Goal: Task Accomplishment & Management: Manage account settings

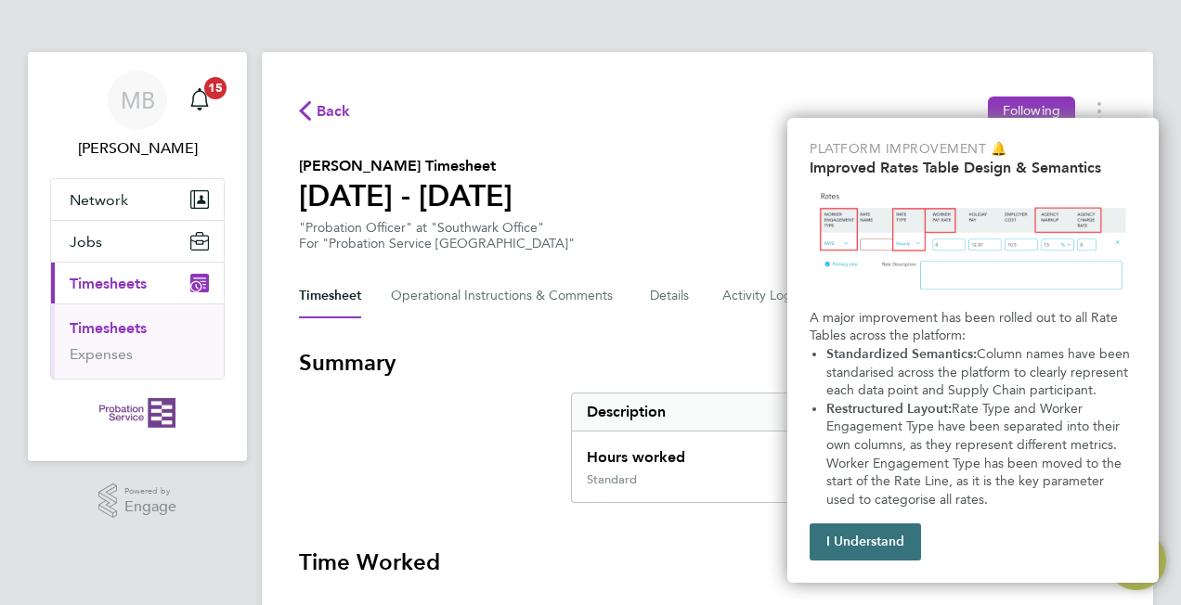
click at [867, 538] on button "I Understand" at bounding box center [864, 542] width 111 height 37
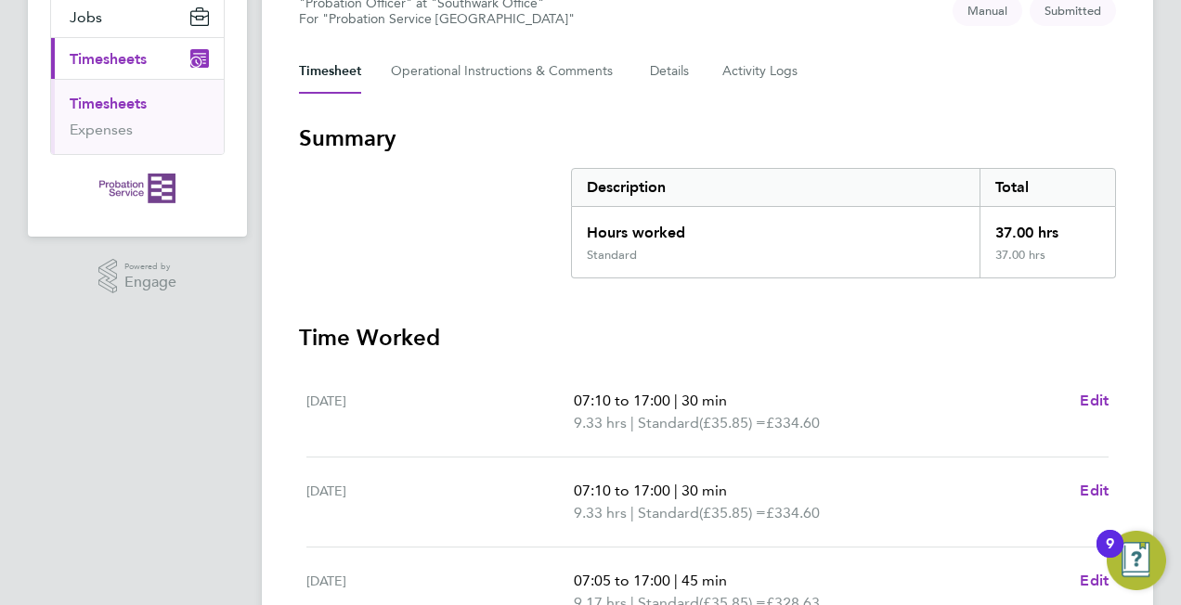
scroll to position [42, 0]
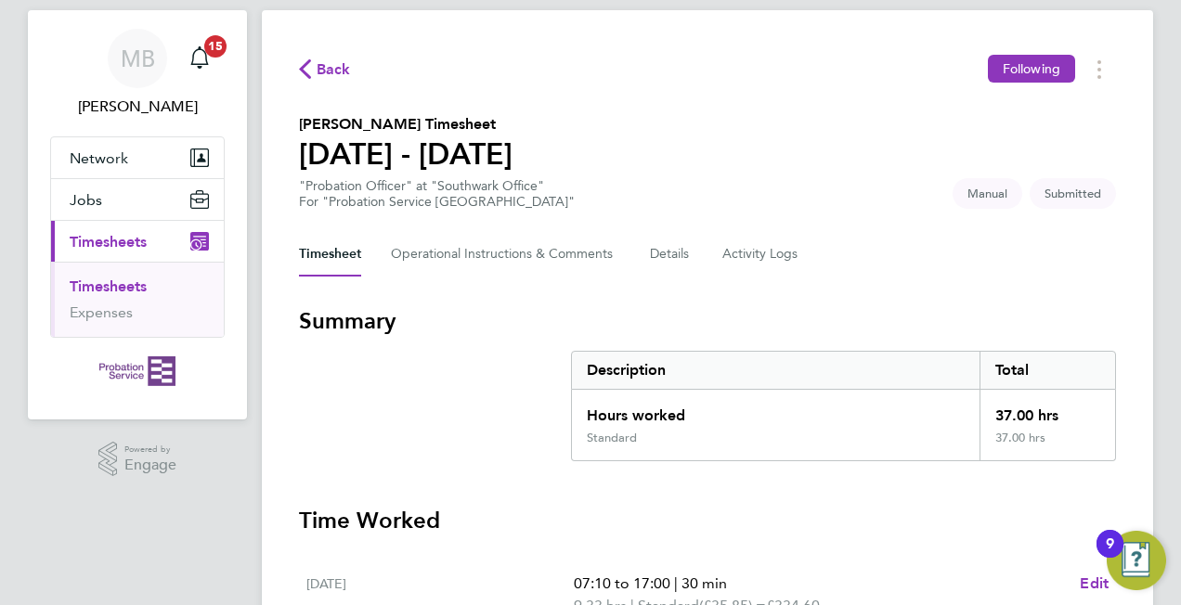
click at [110, 287] on link "Timesheets" at bounding box center [108, 287] width 77 height 18
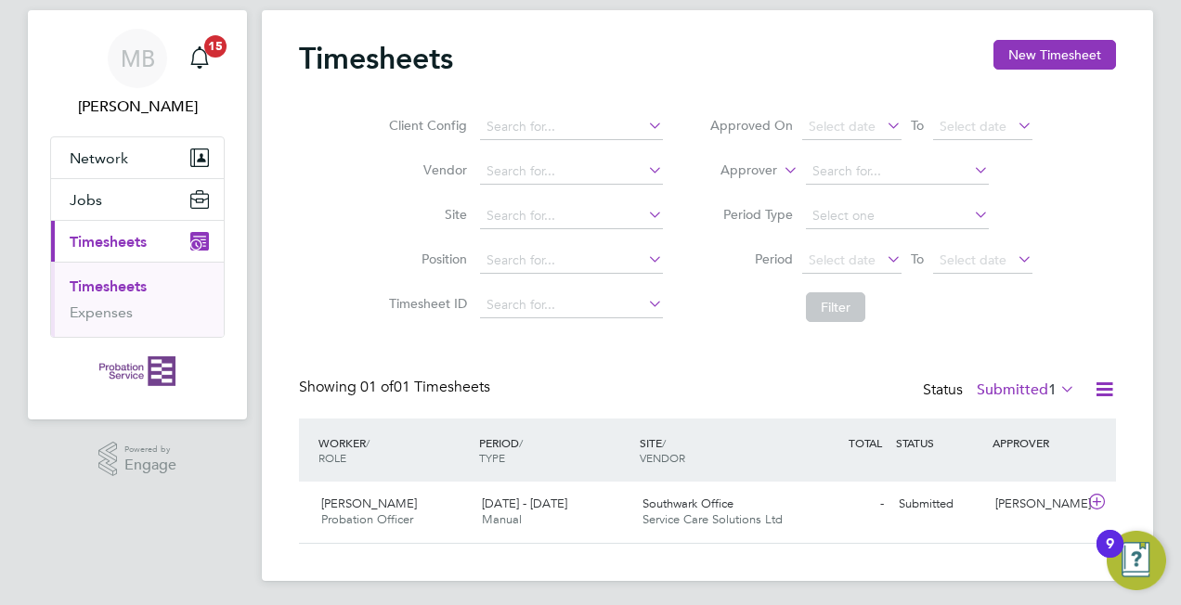
scroll to position [46, 0]
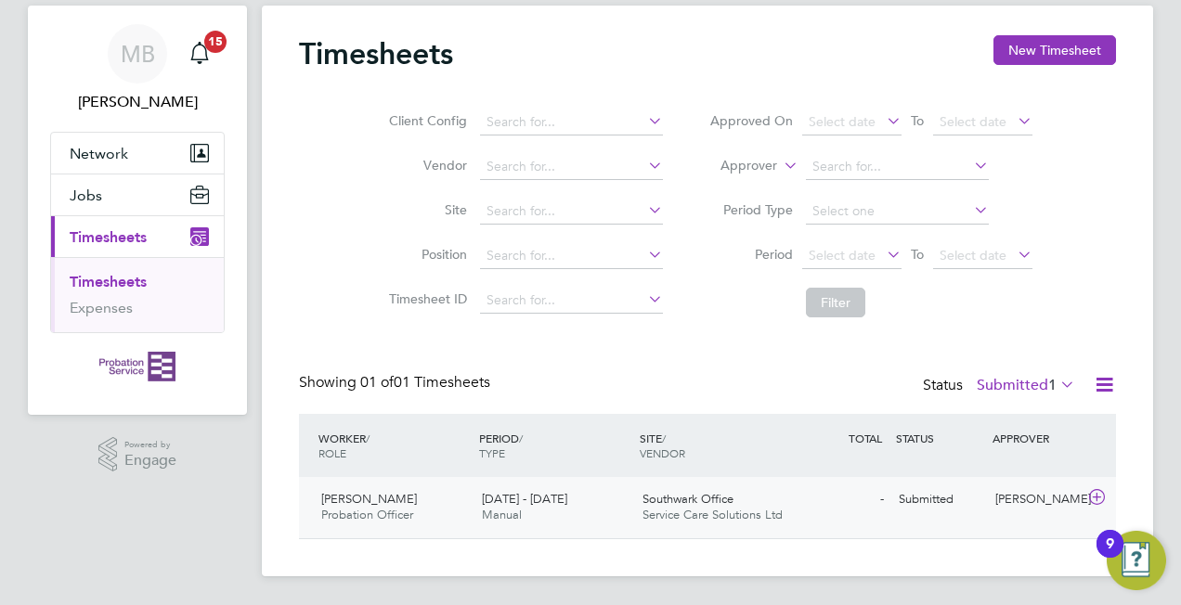
click at [382, 496] on span "[PERSON_NAME]" at bounding box center [369, 499] width 96 height 16
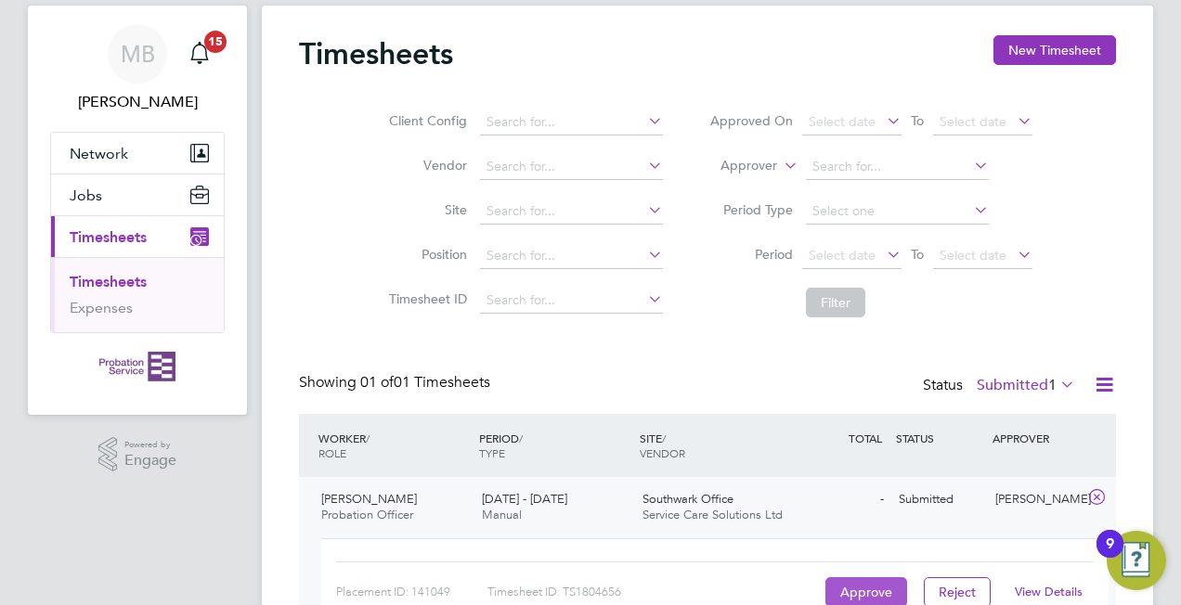
click at [860, 587] on button "Approve" at bounding box center [866, 592] width 82 height 30
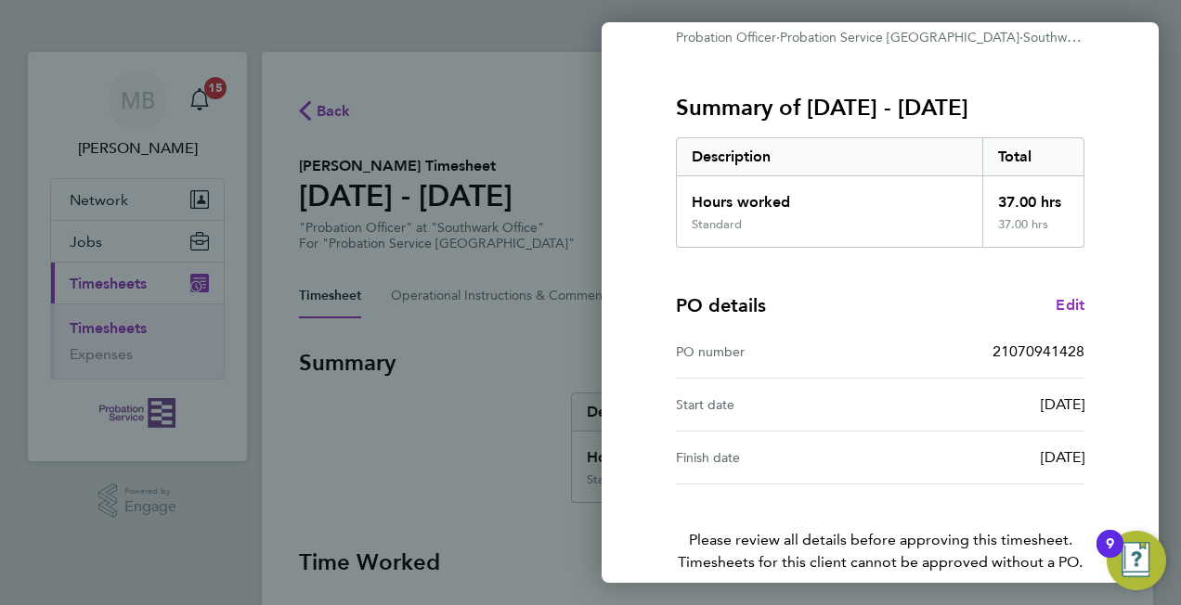
scroll to position [282, 0]
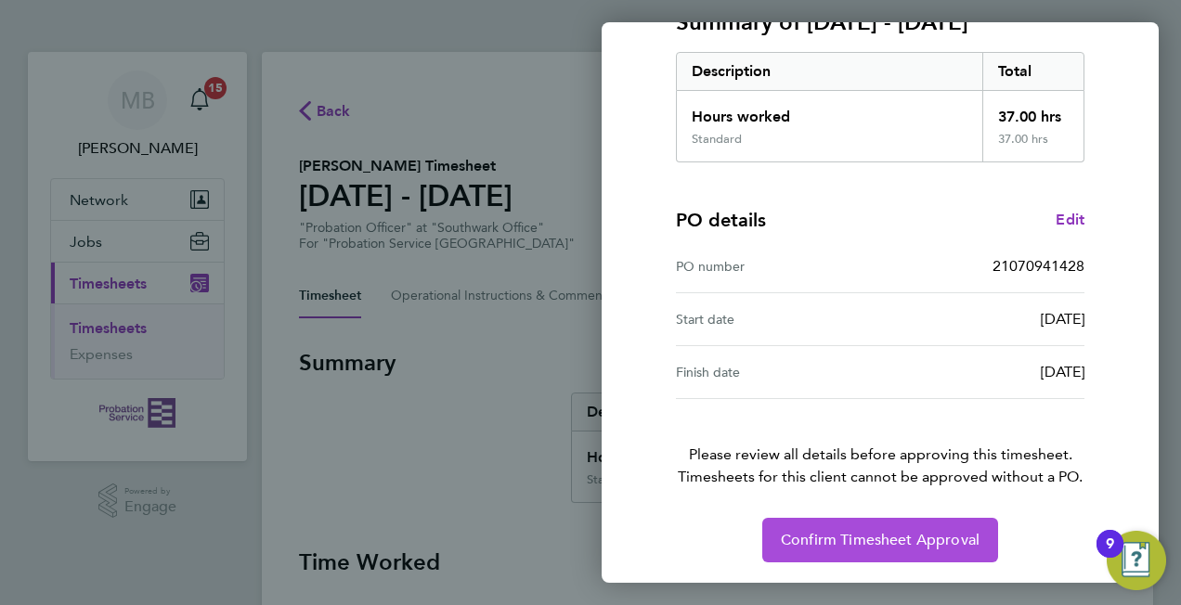
click at [873, 537] on span "Confirm Timesheet Approval" at bounding box center [880, 540] width 199 height 19
